Goal: Task Accomplishment & Management: Manage account settings

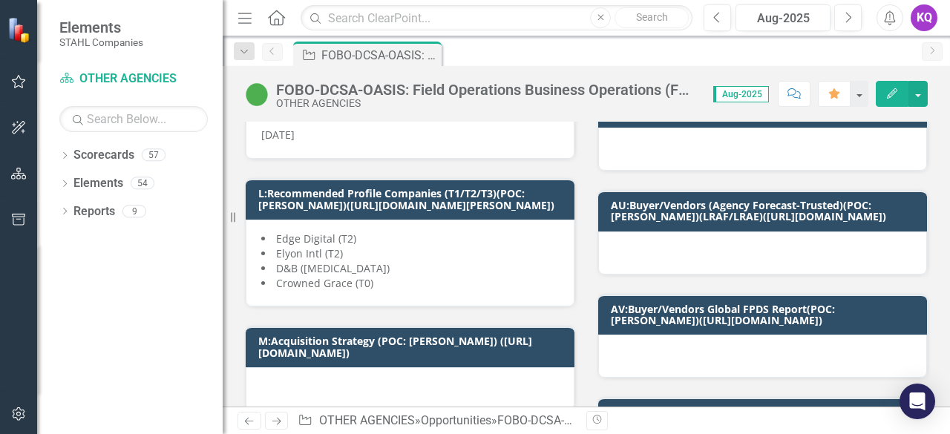
scroll to position [197, 0]
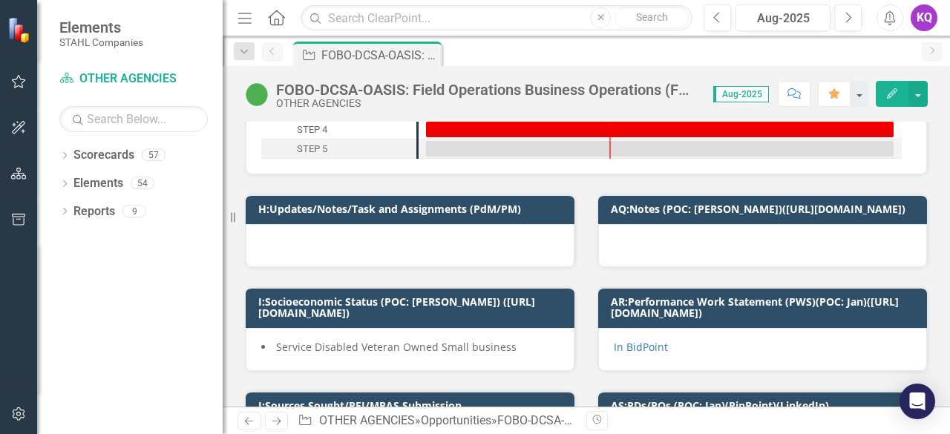
drag, startPoint x: 238, startPoint y: 22, endPoint x: 551, endPoint y: 430, distance: 514.7
click at [238, 22] on icon "Menu" at bounding box center [244, 18] width 19 height 16
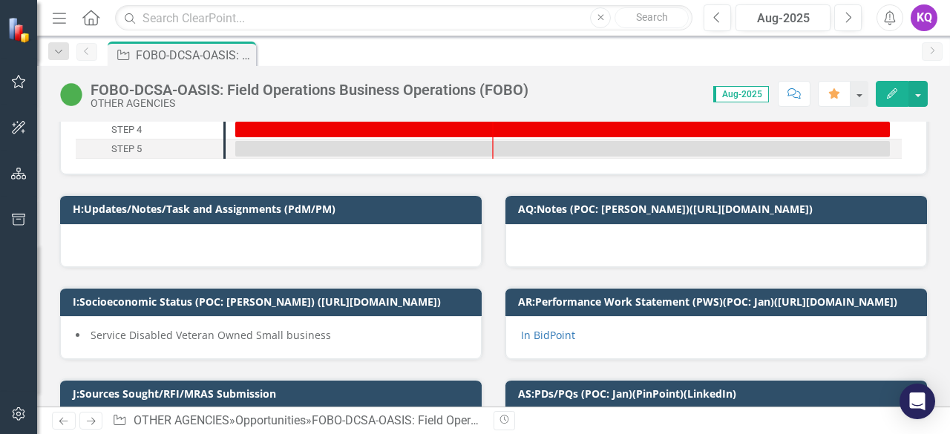
click at [271, 235] on div at bounding box center [271, 245] width 422 height 43
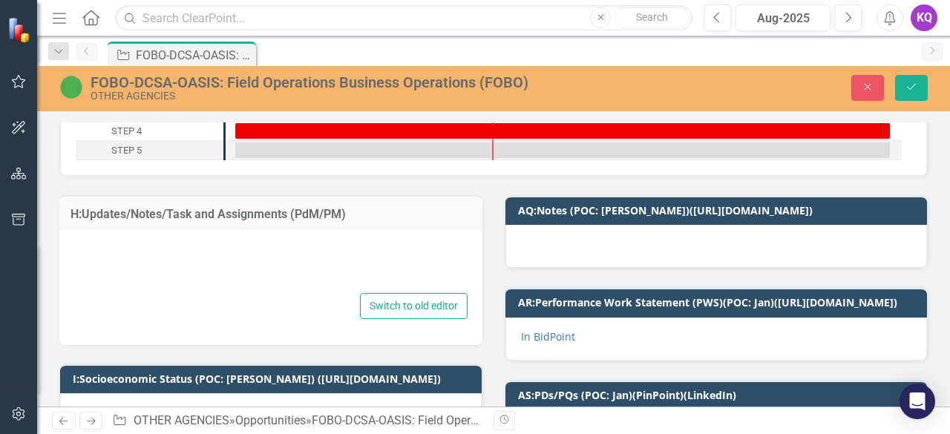
click at [111, 243] on div at bounding box center [270, 266] width 393 height 48
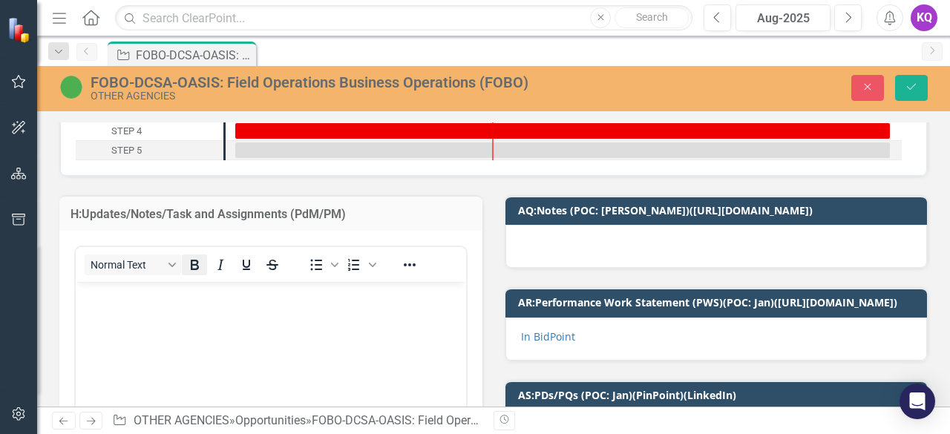
scroll to position [0, 0]
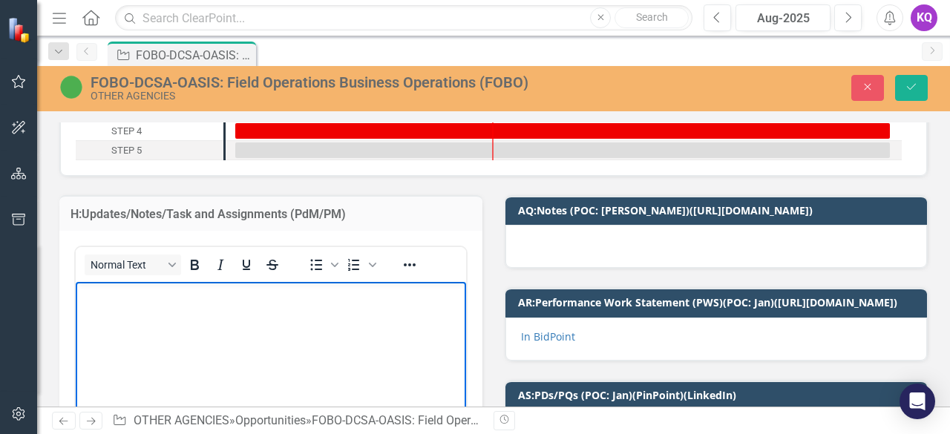
click at [88, 288] on p "Rich Text Area. Press ALT-0 for help." at bounding box center [270, 295] width 383 height 18
paste body "Rich Text Area. Press ALT-0 for help."
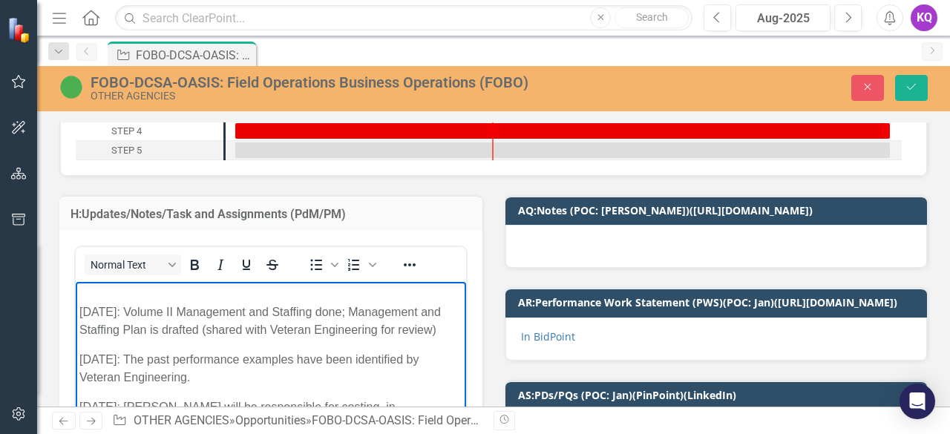
scroll to position [273, 0]
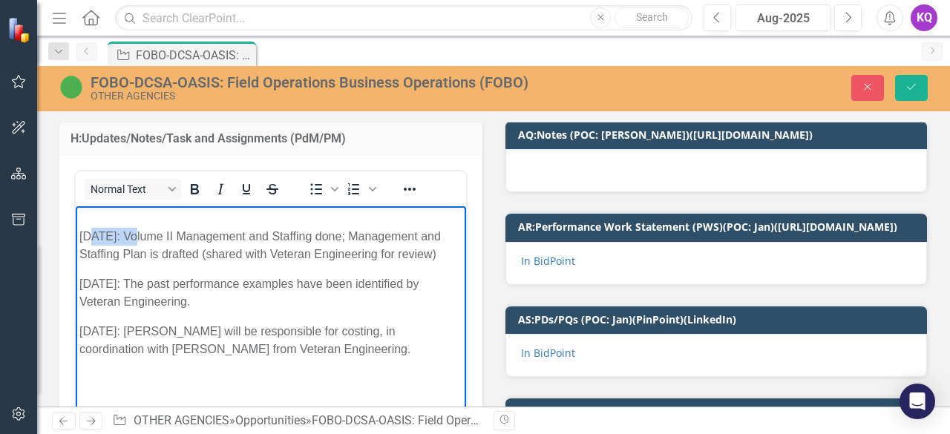
drag, startPoint x: 139, startPoint y: 235, endPoint x: 91, endPoint y: 233, distance: 48.3
click at [91, 233] on p "[DATE]: Volume II Management and Staffing done; Management and Staffing Plan is…" at bounding box center [270, 236] width 383 height 53
click at [144, 239] on p "[DATE]: Volume II Management and Staffing done; Management and Staffing Plan is…" at bounding box center [270, 236] width 383 height 53
drag, startPoint x: 142, startPoint y: 235, endPoint x: 71, endPoint y: 234, distance: 70.5
click at [76, 234] on html "[DATE]: Volume II Management and Staffing done; Management and Staffing Plan is…" at bounding box center [271, 317] width 391 height 223
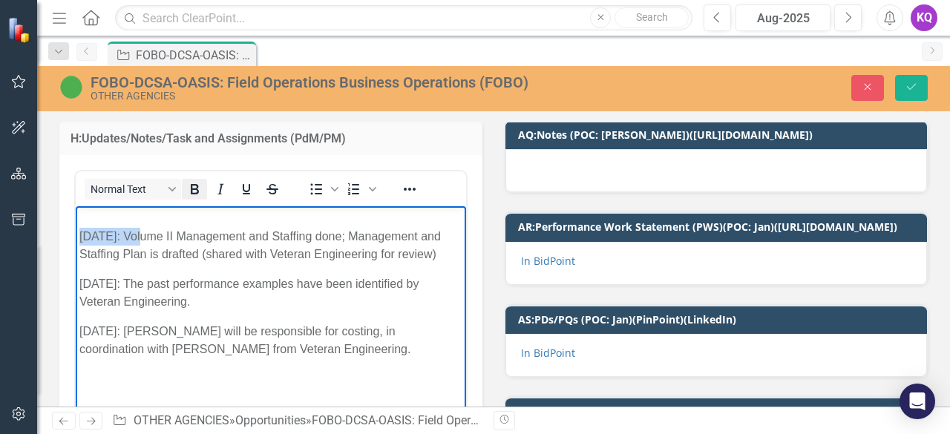
click at [195, 181] on icon "Bold" at bounding box center [195, 189] width 18 height 18
drag, startPoint x: 144, startPoint y: 302, endPoint x: 98, endPoint y: 284, distance: 49.4
click at [79, 297] on body "[DATE]: Volume II Management and Staffing done; Management and Staffing Plan is…" at bounding box center [271, 317] width 391 height 223
drag, startPoint x: 192, startPoint y: 197, endPoint x: 138, endPoint y: 61, distance: 146.0
click at [192, 197] on icon "Bold" at bounding box center [195, 189] width 18 height 18
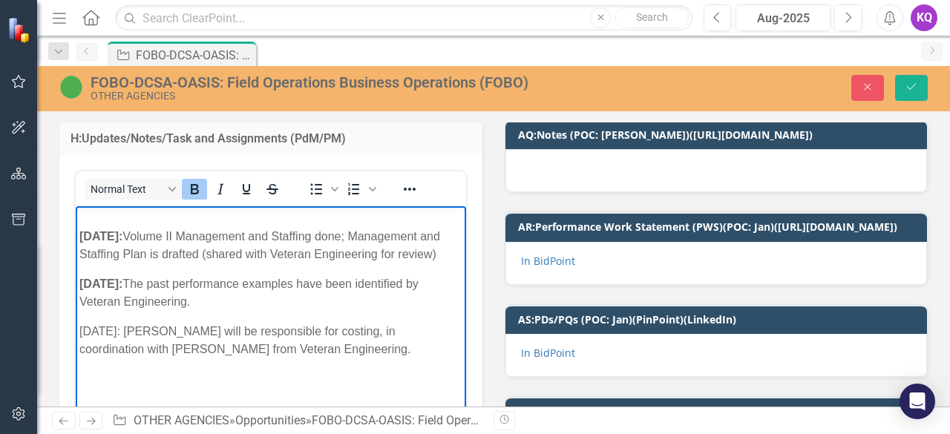
click at [135, 350] on p "[DATE]: [PERSON_NAME] will be responsible for costing, in coordination with [PE…" at bounding box center [270, 349] width 383 height 53
drag, startPoint x: 141, startPoint y: 349, endPoint x: 71, endPoint y: 340, distance: 71.1
click at [76, 340] on html "[DATE]: Volume II Management and Staffing done; Management and Staffing Plan is…" at bounding box center [271, 317] width 391 height 223
drag, startPoint x: 193, startPoint y: 192, endPoint x: 117, endPoint y: 6, distance: 200.5
click at [193, 192] on icon "Bold" at bounding box center [195, 189] width 18 height 18
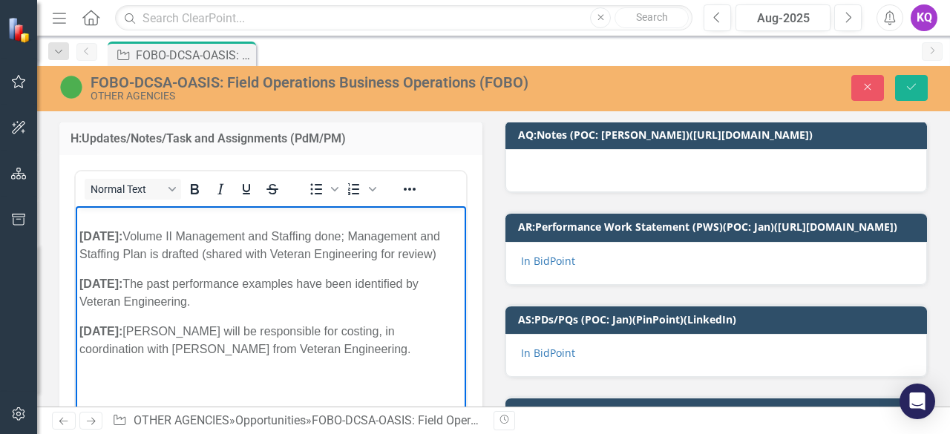
click at [174, 333] on body "[DATE]: Volume II Management and Staffing done; Management and Staffing Plan is…" at bounding box center [271, 317] width 391 height 223
drag, startPoint x: 144, startPoint y: 235, endPoint x: 334, endPoint y: 242, distance: 190.2
click at [334, 242] on p "[DATE]: Volume II Management and Staffing done; Management and Staffing Plan is…" at bounding box center [270, 236] width 383 height 53
click at [226, 193] on icon "Italic" at bounding box center [221, 189] width 18 height 18
click at [197, 191] on icon "Bold" at bounding box center [195, 189] width 18 height 18
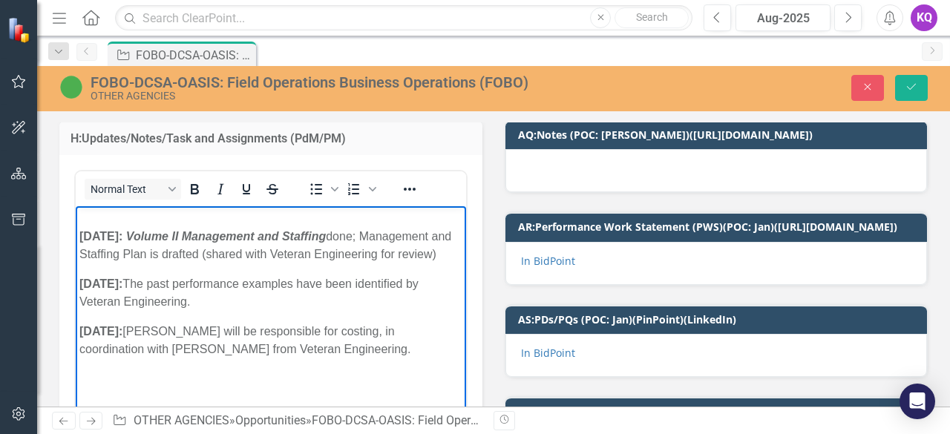
click at [218, 264] on p "[DATE]: Volume II Management and Staffing done; Management and Staffing Plan is…" at bounding box center [270, 236] width 383 height 53
drag, startPoint x: 378, startPoint y: 235, endPoint x: 342, endPoint y: 233, distance: 36.4
click at [342, 233] on p "[DATE]: Volume II Management and Staffing done; Management and Staffing Plan is…" at bounding box center [270, 236] width 383 height 53
click at [199, 191] on icon "Bold" at bounding box center [195, 189] width 18 height 18
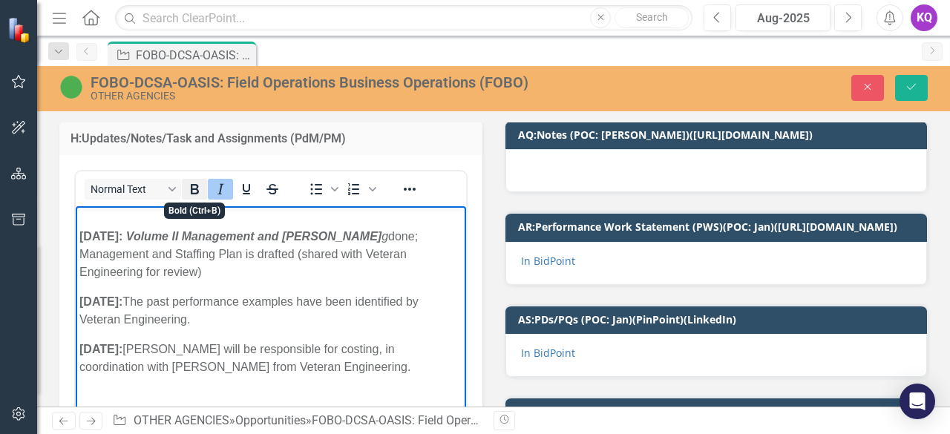
click at [199, 191] on icon "Bold" at bounding box center [195, 189] width 18 height 18
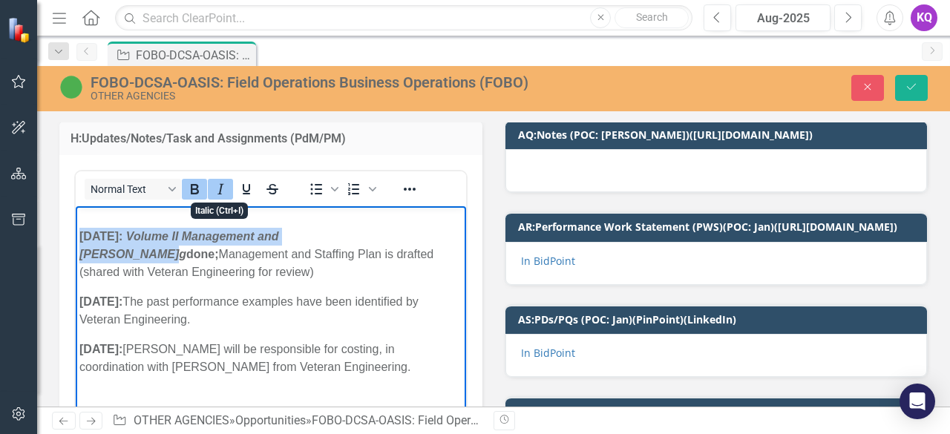
click at [229, 192] on icon "Italic" at bounding box center [221, 189] width 18 height 18
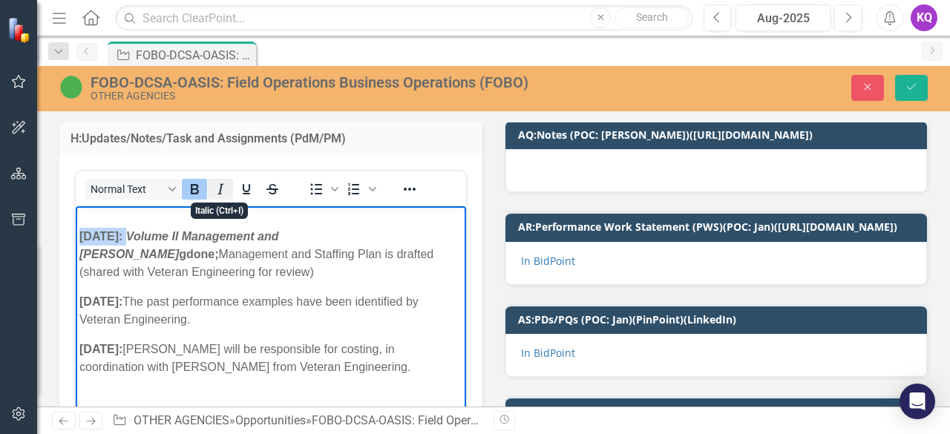
click at [229, 192] on icon "Italic" at bounding box center [221, 189] width 18 height 18
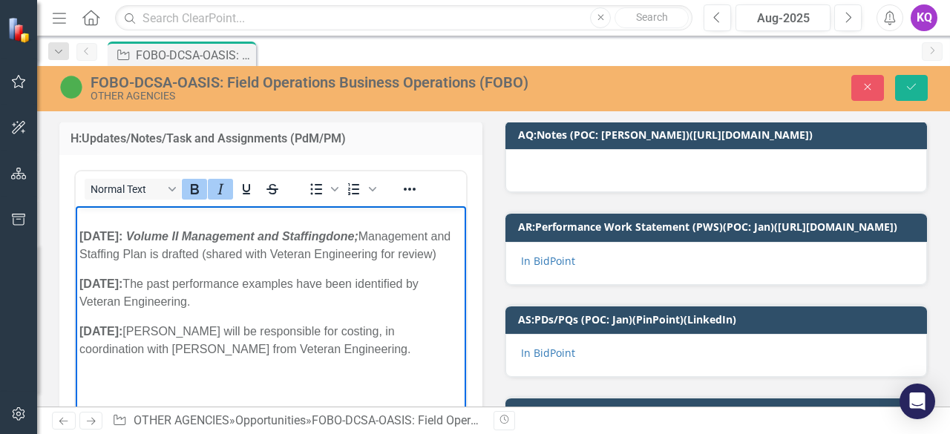
click at [343, 293] on p "[DATE]: The past performance examples have been identified by Veteran Engineeri…" at bounding box center [270, 293] width 383 height 36
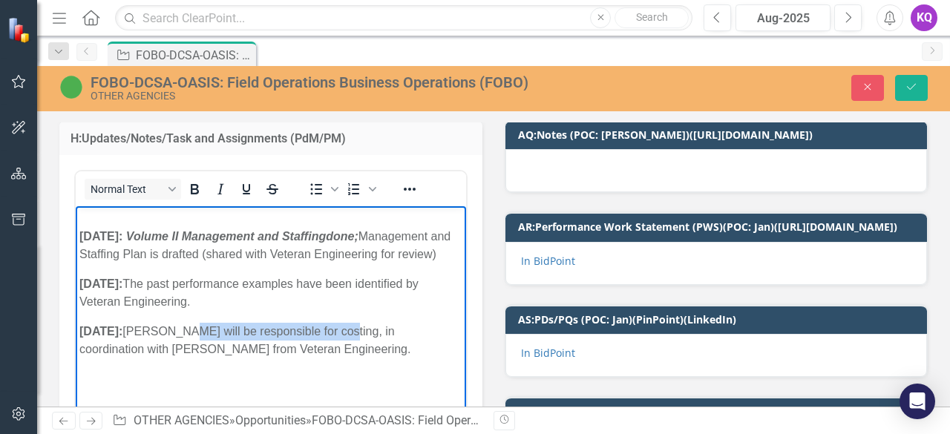
drag, startPoint x: 195, startPoint y: 352, endPoint x: 344, endPoint y: 343, distance: 150.2
click at [344, 343] on p "[DATE]: [PERSON_NAME] will be responsible for costing, in coordination with [PE…" at bounding box center [270, 349] width 383 height 53
click at [267, 347] on p "[DATE]: [PERSON_NAME] will be responsible for costing, in coordination with [PE…" at bounding box center [270, 349] width 383 height 53
drag, startPoint x: 195, startPoint y: 347, endPoint x: 352, endPoint y: 352, distance: 157.5
click at [352, 352] on p "[DATE]: [PERSON_NAME] will be responsible for costing, in coordination with [PE…" at bounding box center [270, 349] width 383 height 53
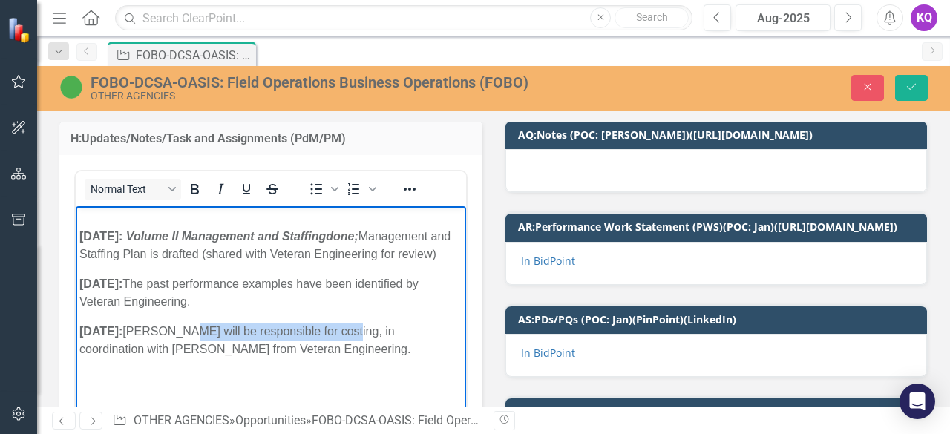
click at [352, 353] on p "[DATE]: [PERSON_NAME] will be responsible for costing, in coordination with [PE…" at bounding box center [270, 349] width 383 height 53
drag, startPoint x: 354, startPoint y: 350, endPoint x: 200, endPoint y: 350, distance: 154.4
click at [200, 350] on p "[DATE]: [PERSON_NAME] will be responsible for costing, in coordination with [PE…" at bounding box center [270, 349] width 383 height 53
click at [321, 376] on p "[DATE]: [PERSON_NAME] will be responsible for costing, in coordination with [PE…" at bounding box center [270, 349] width 383 height 53
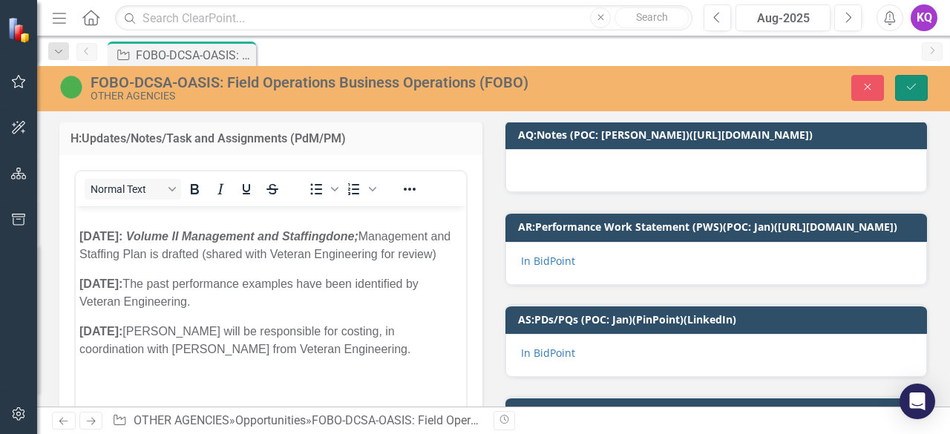
click at [908, 88] on icon "Save" at bounding box center [911, 87] width 13 height 10
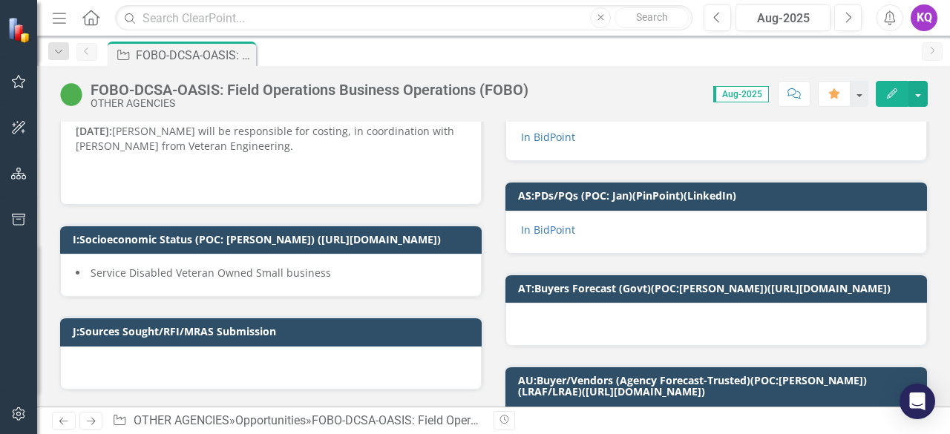
scroll to position [197, 0]
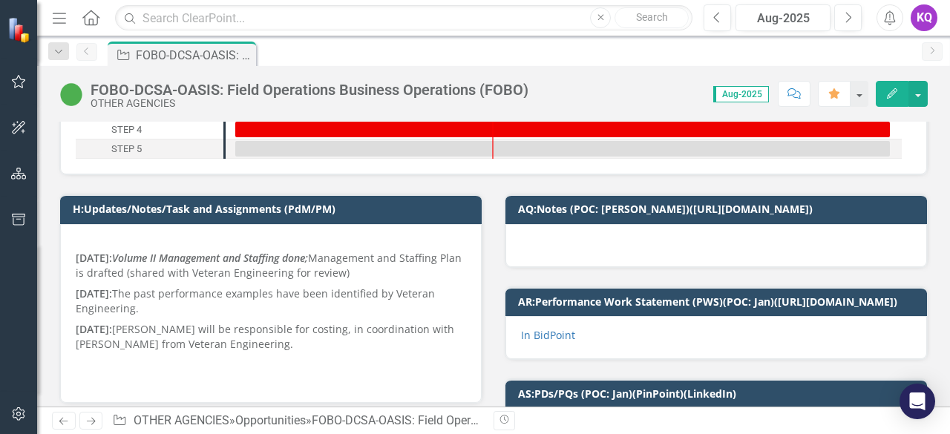
click at [348, 267] on p "[DATE]: Volume II Management and Staffing done; Management and Staffing Plan is…" at bounding box center [271, 260] width 391 height 48
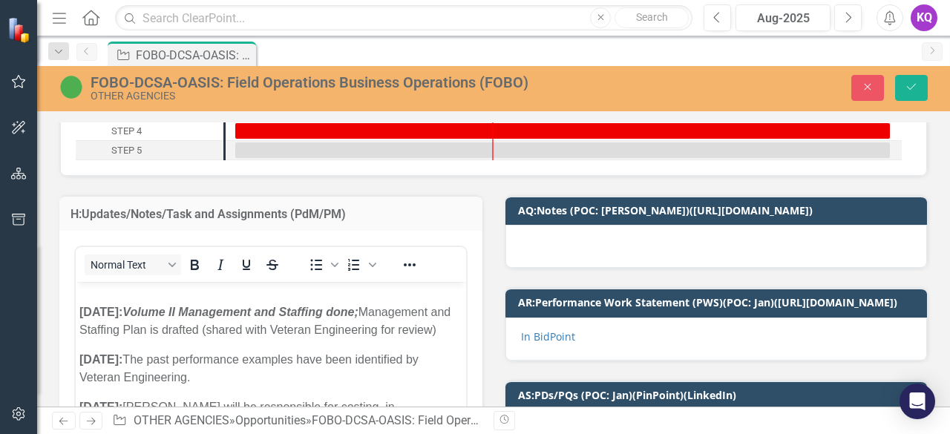
scroll to position [0, 0]
click at [214, 339] on p "[DATE]: Volume II Management and Staffing done; Management and Staffing Plan is…" at bounding box center [270, 312] width 383 height 53
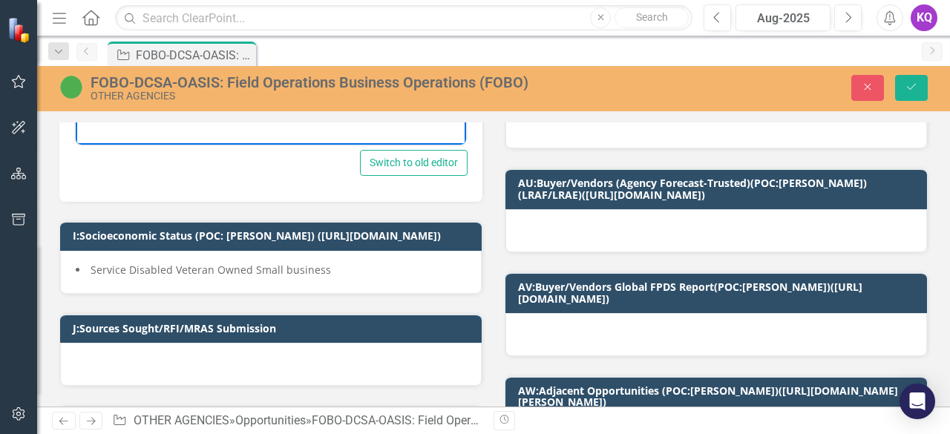
scroll to position [396, 0]
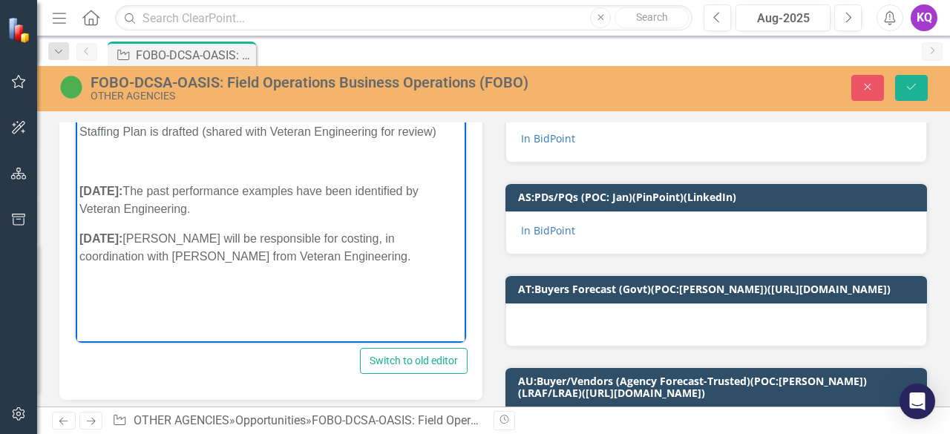
click at [200, 218] on p "[DATE]: The past performance examples have been identified by Veteran Engineeri…" at bounding box center [270, 201] width 383 height 36
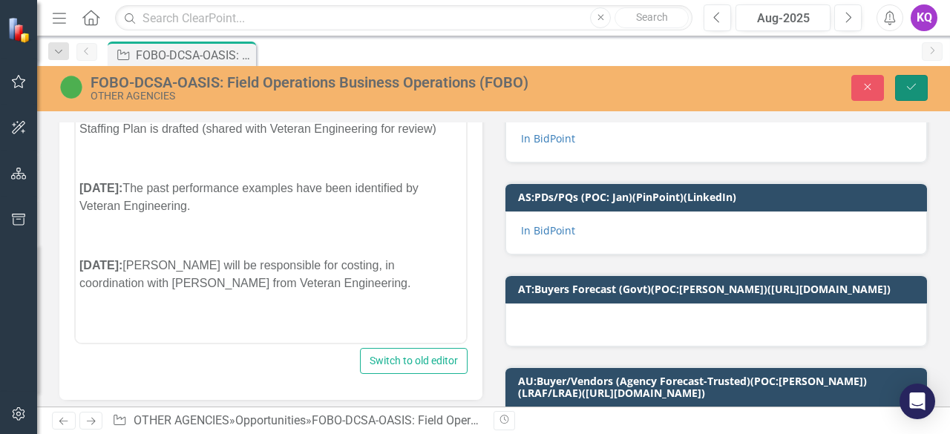
click at [912, 85] on icon "Save" at bounding box center [911, 87] width 13 height 10
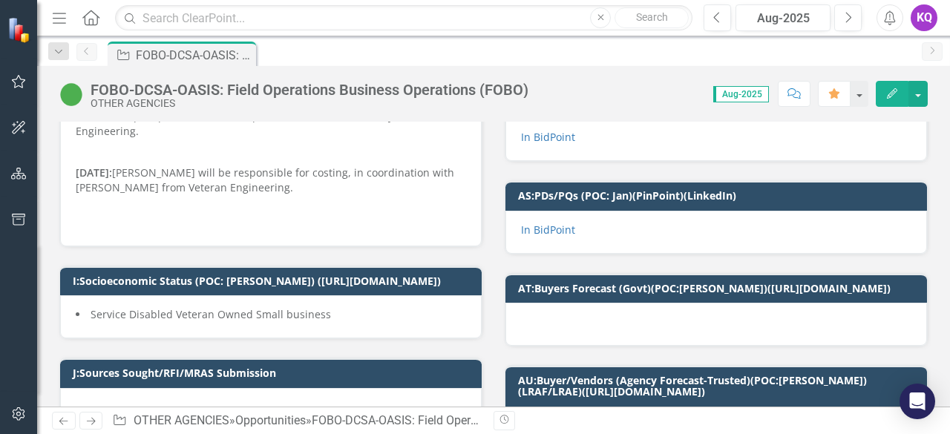
scroll to position [197, 0]
